Goal: Use online tool/utility

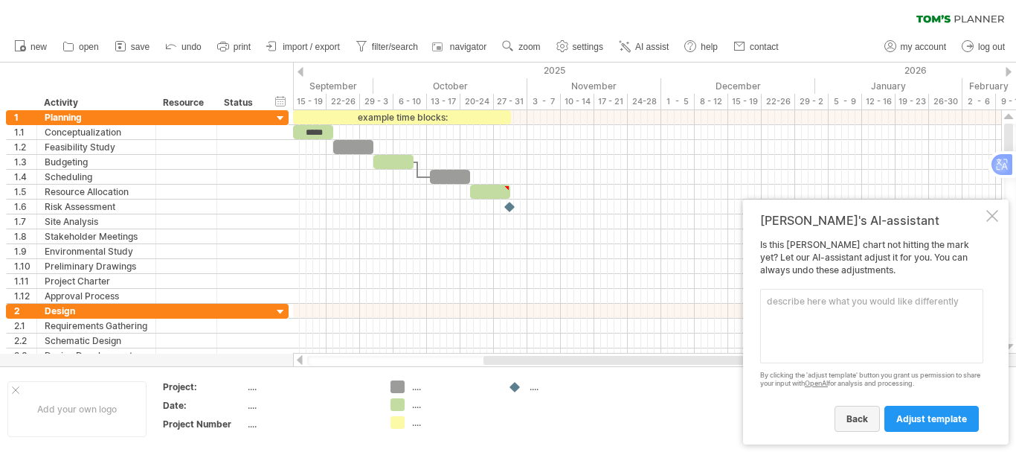
click at [866, 417] on span "back" at bounding box center [858, 418] width 22 height 11
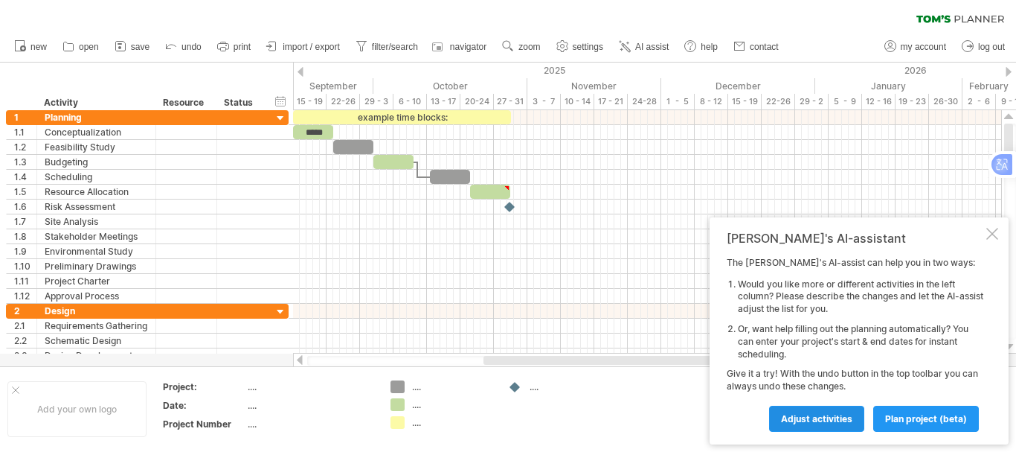
click at [851, 423] on span "Adjust activities" at bounding box center [816, 418] width 71 height 11
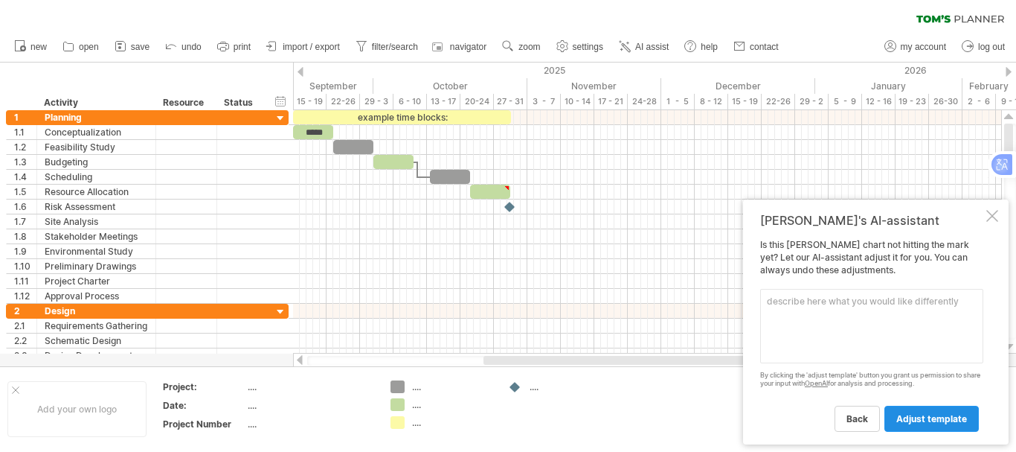
click at [954, 417] on span "adjust template" at bounding box center [932, 418] width 71 height 11
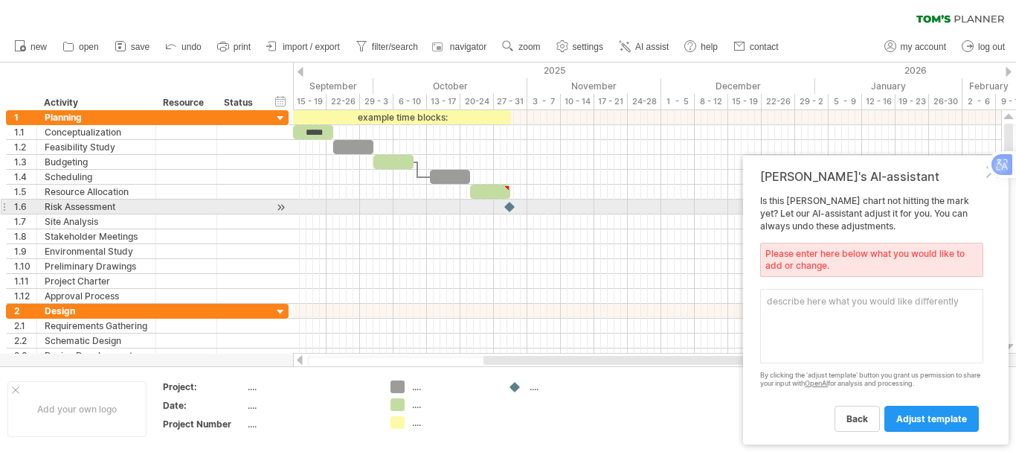
click at [1013, 174] on div at bounding box center [1022, 164] width 19 height 19
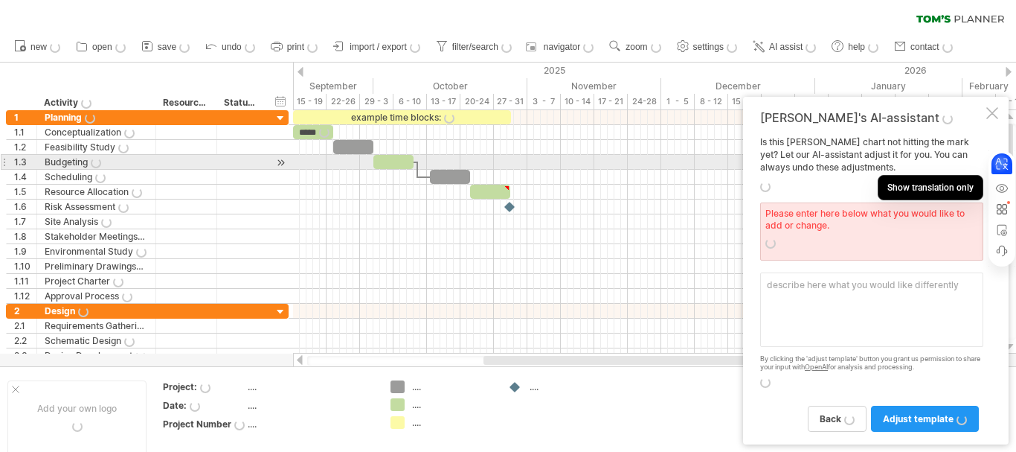
click at [989, 114] on div at bounding box center [993, 113] width 12 height 12
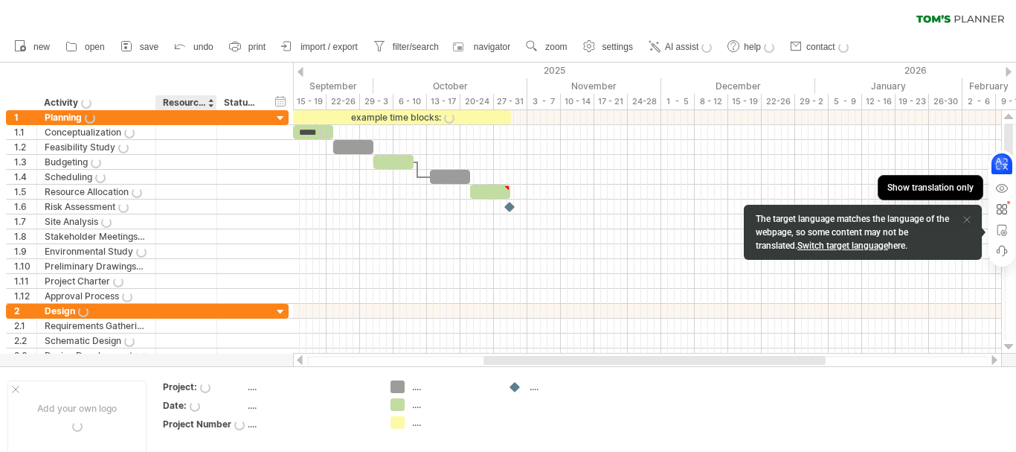
click at [199, 98] on div "Resource" at bounding box center [185, 102] width 45 height 15
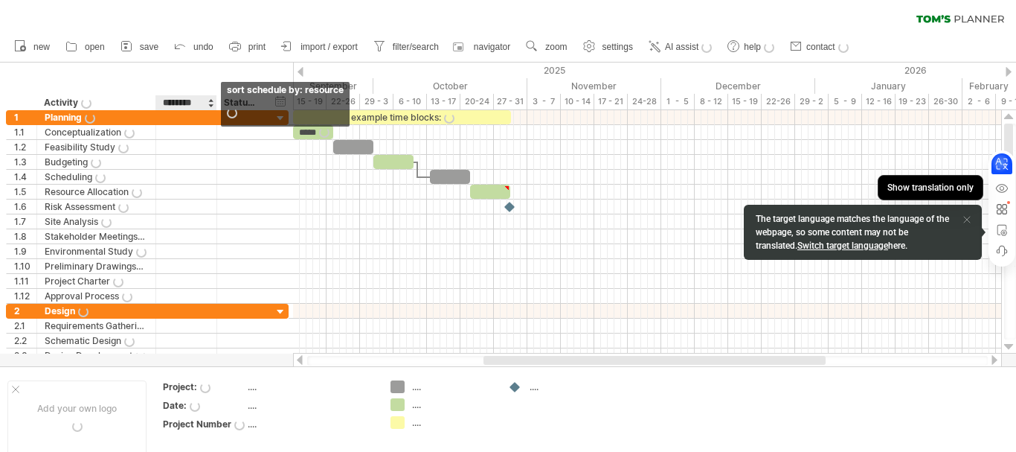
click at [210, 103] on div at bounding box center [211, 102] width 6 height 15
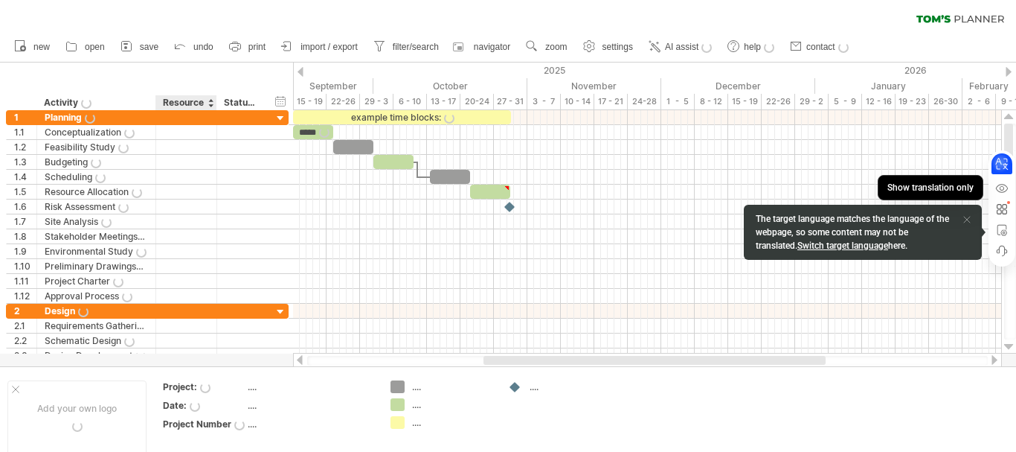
click at [210, 103] on div at bounding box center [211, 102] width 6 height 15
